Goal: Information Seeking & Learning: Learn about a topic

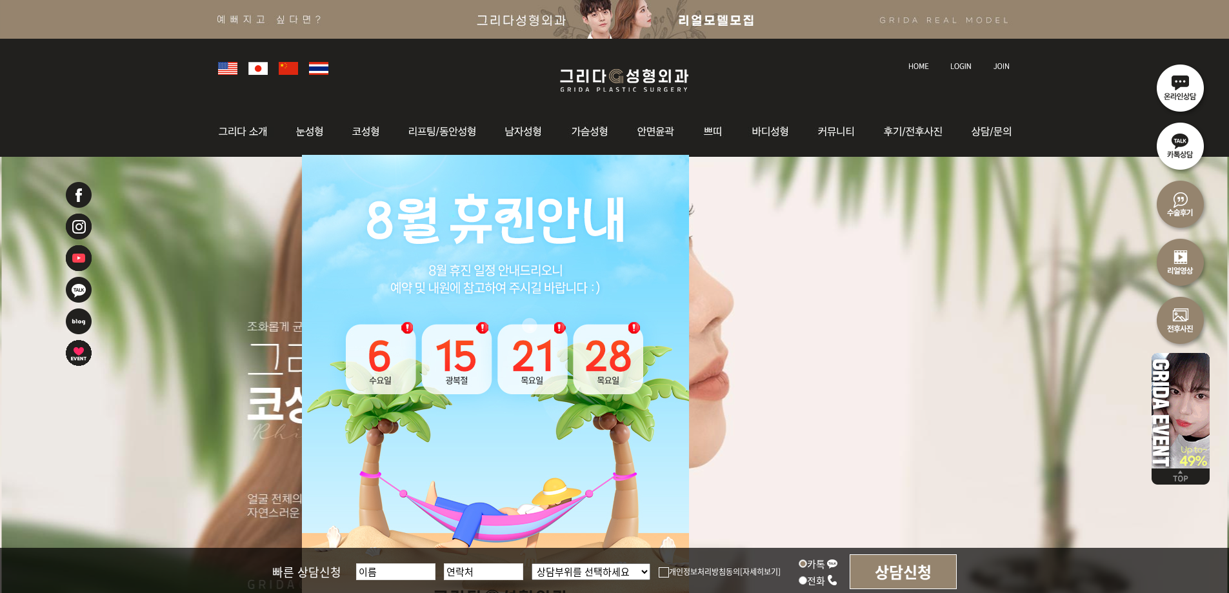
click at [756, 53] on div at bounding box center [615, 67] width 807 height 57
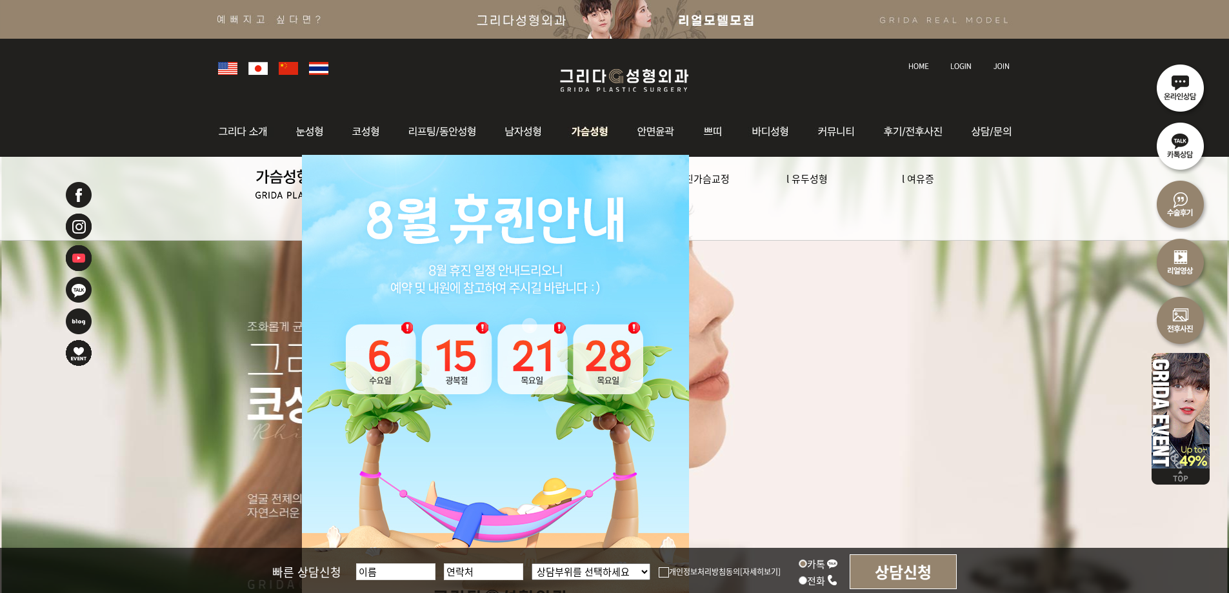
click at [586, 116] on img at bounding box center [591, 131] width 66 height 50
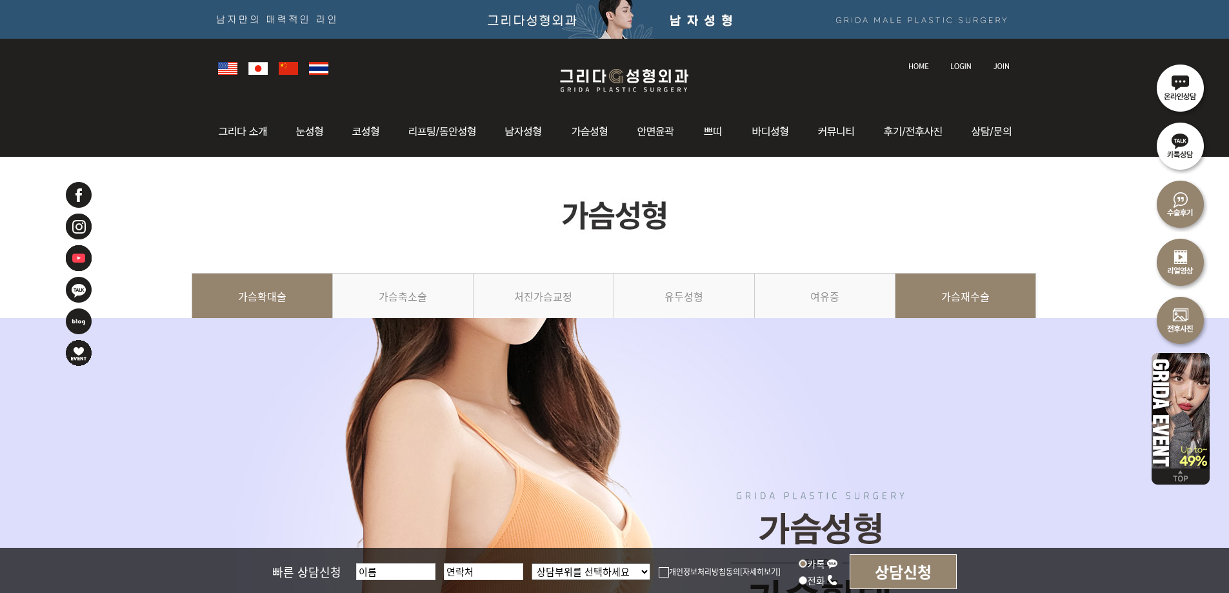
click at [962, 289] on link "가슴재수술" at bounding box center [966, 302] width 141 height 59
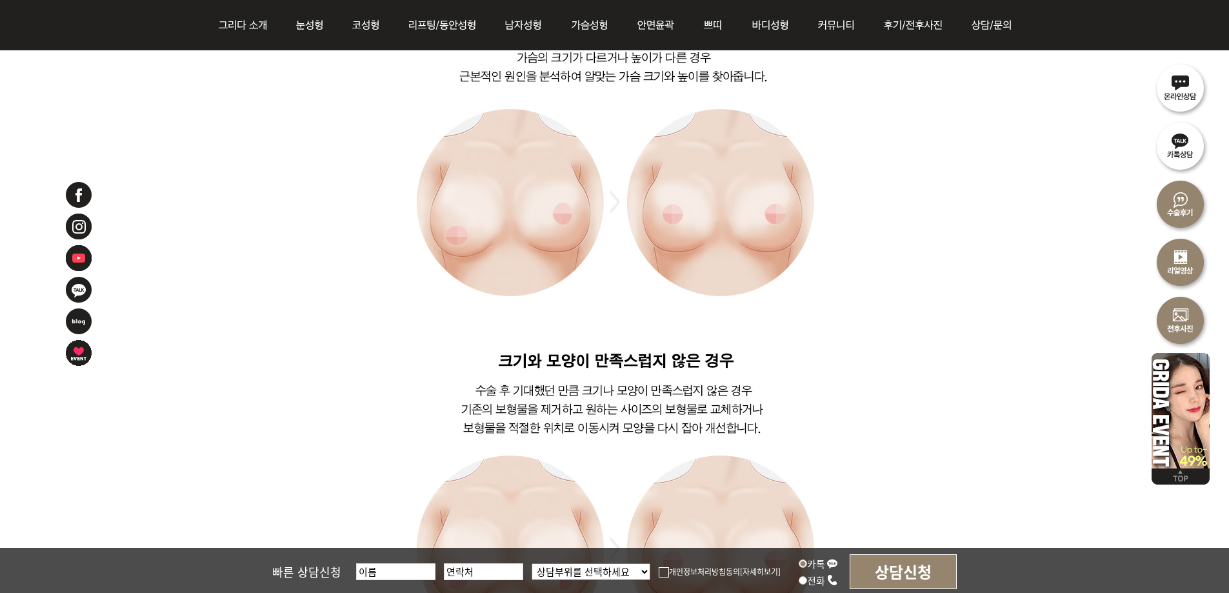
scroll to position [2001, 0]
